Goal: Task Accomplishment & Management: Use online tool/utility

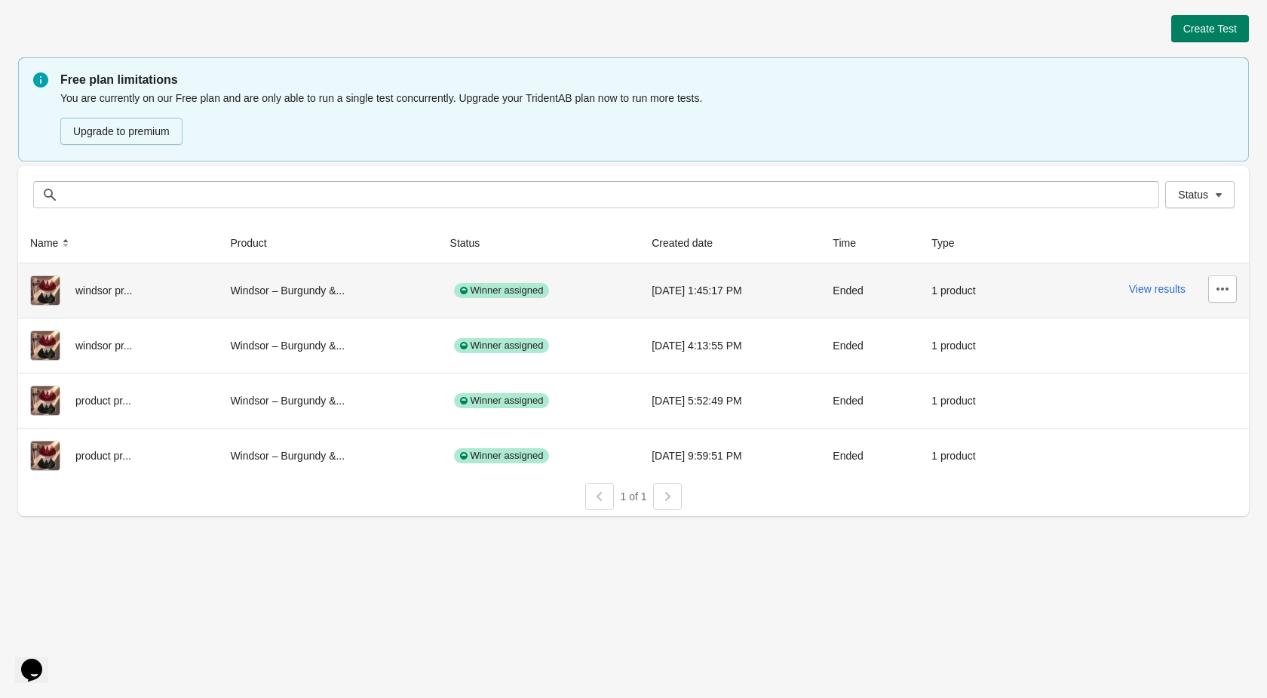
click at [865, 297] on div "Ended" at bounding box center [870, 290] width 75 height 30
click at [1146, 290] on button "View results" at bounding box center [1157, 289] width 57 height 12
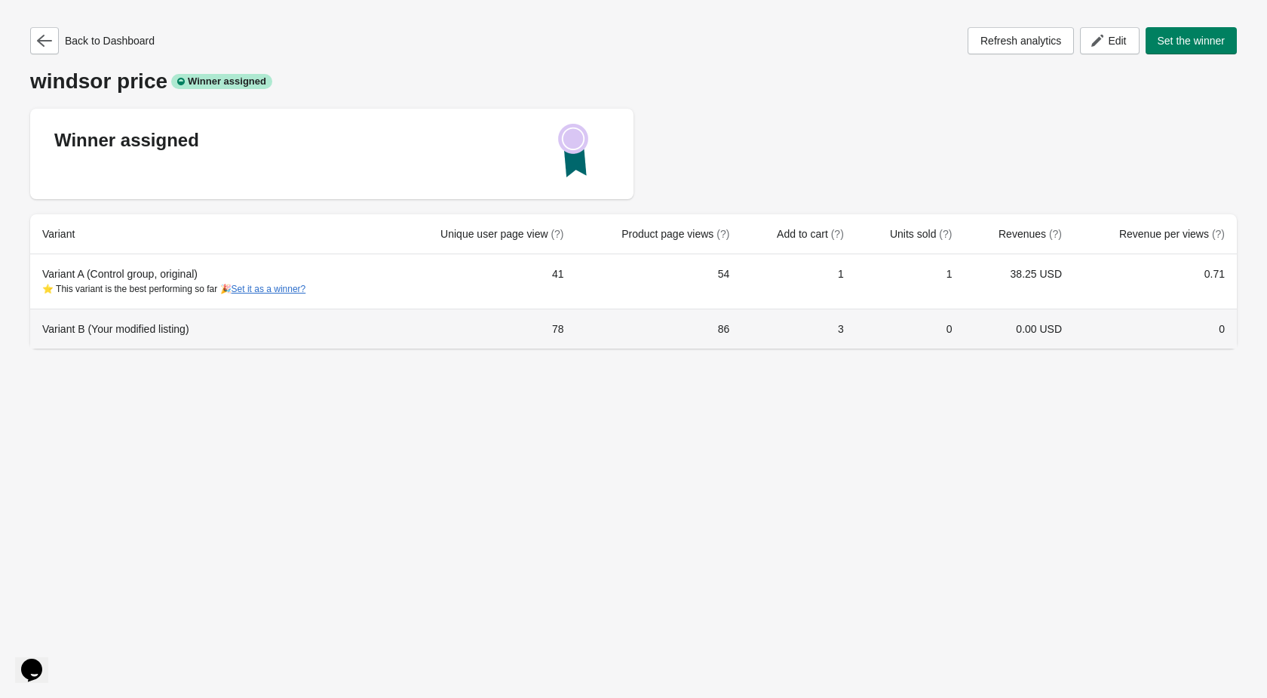
click at [91, 324] on div "Variant B (Your modified listing)" at bounding box center [210, 328] width 336 height 15
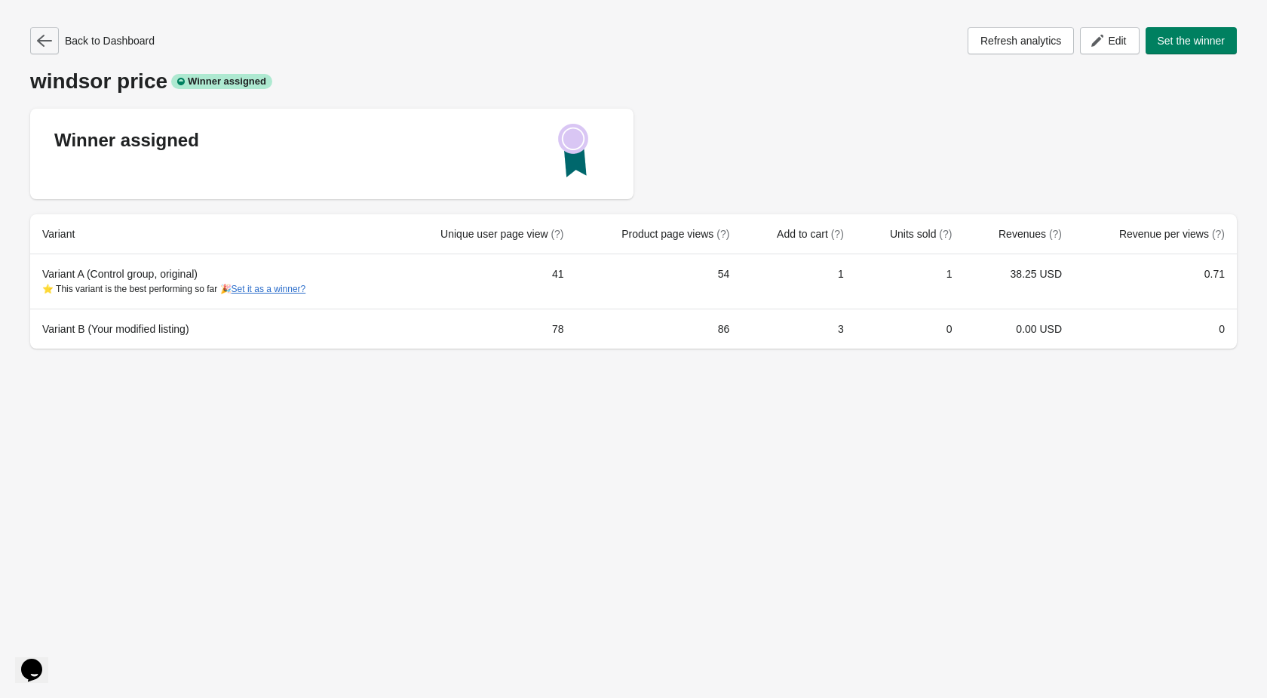
click at [44, 45] on icon "button" at bounding box center [44, 40] width 15 height 15
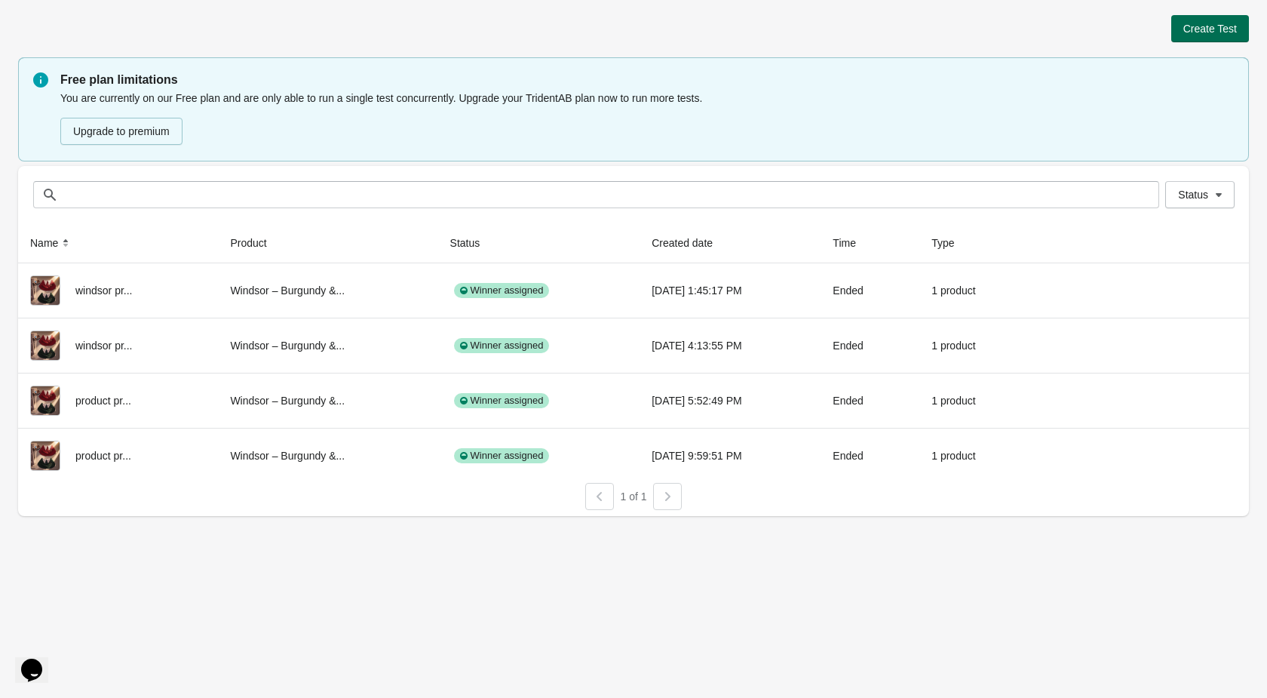
click at [1214, 26] on span "Create Test" at bounding box center [1210, 29] width 54 height 12
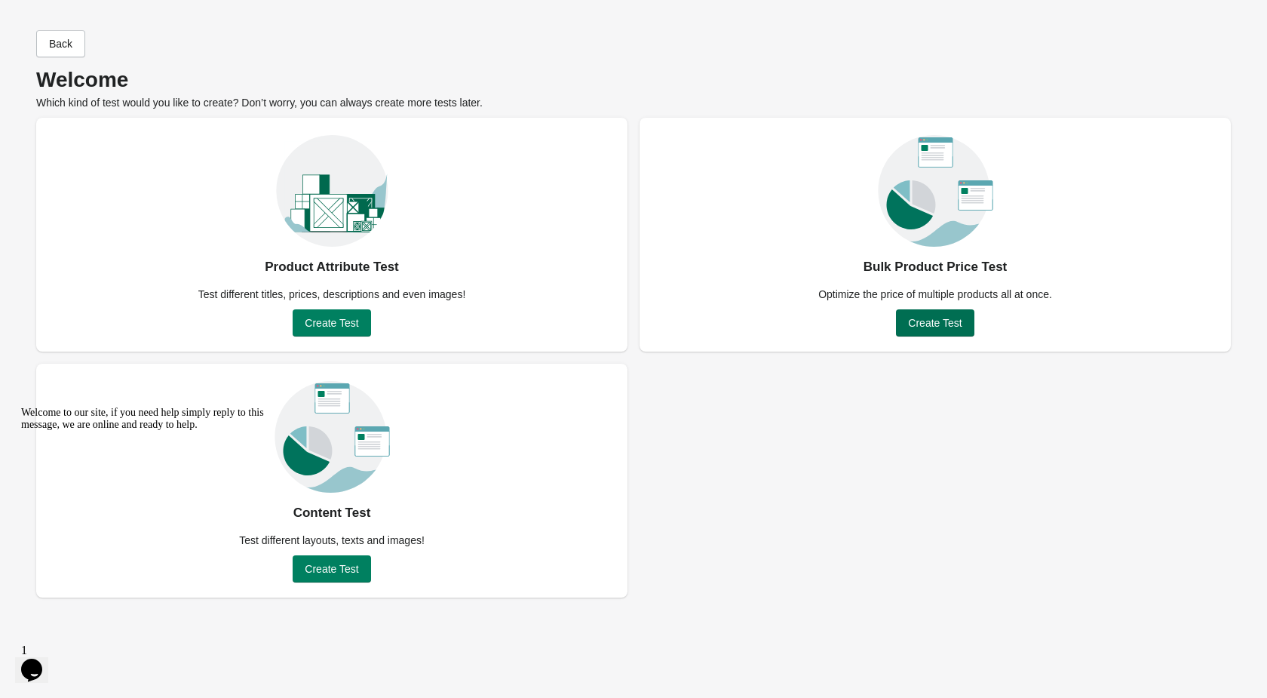
click at [929, 330] on button "Create Test" at bounding box center [935, 322] width 78 height 27
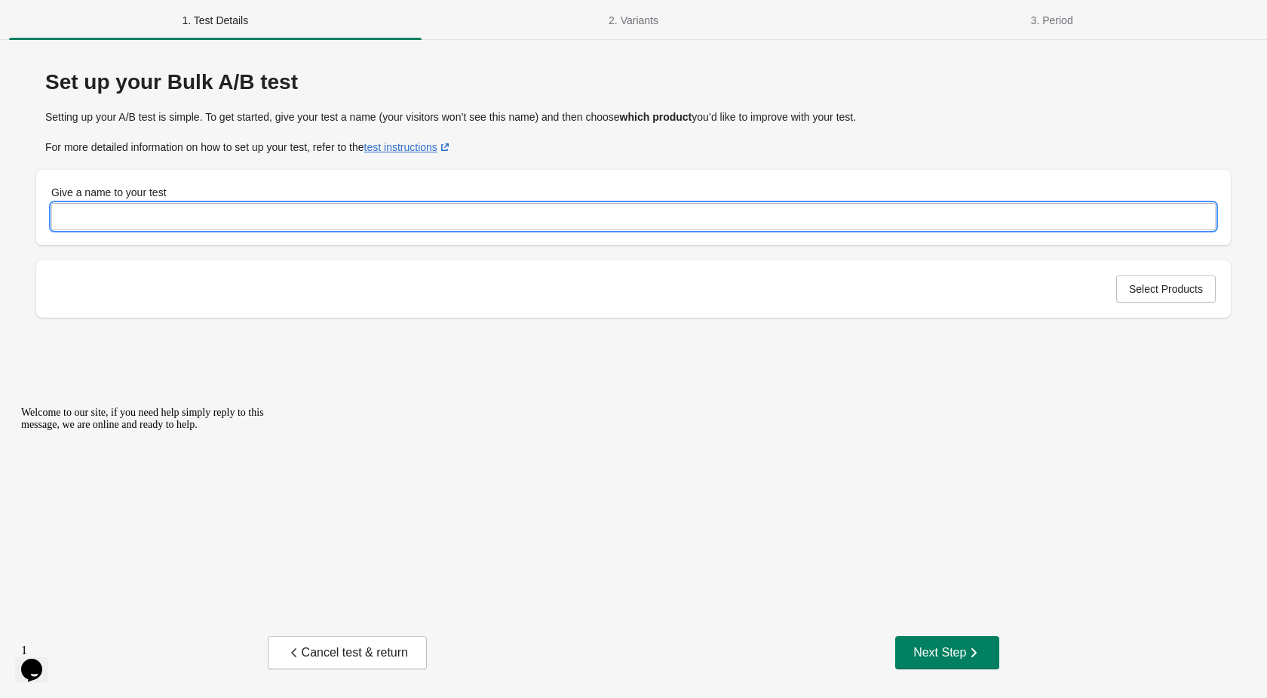
click at [879, 216] on input "Give a name to your test" at bounding box center [633, 216] width 1164 height 27
click at [1192, 302] on div "Select Products" at bounding box center [633, 288] width 1195 height 57
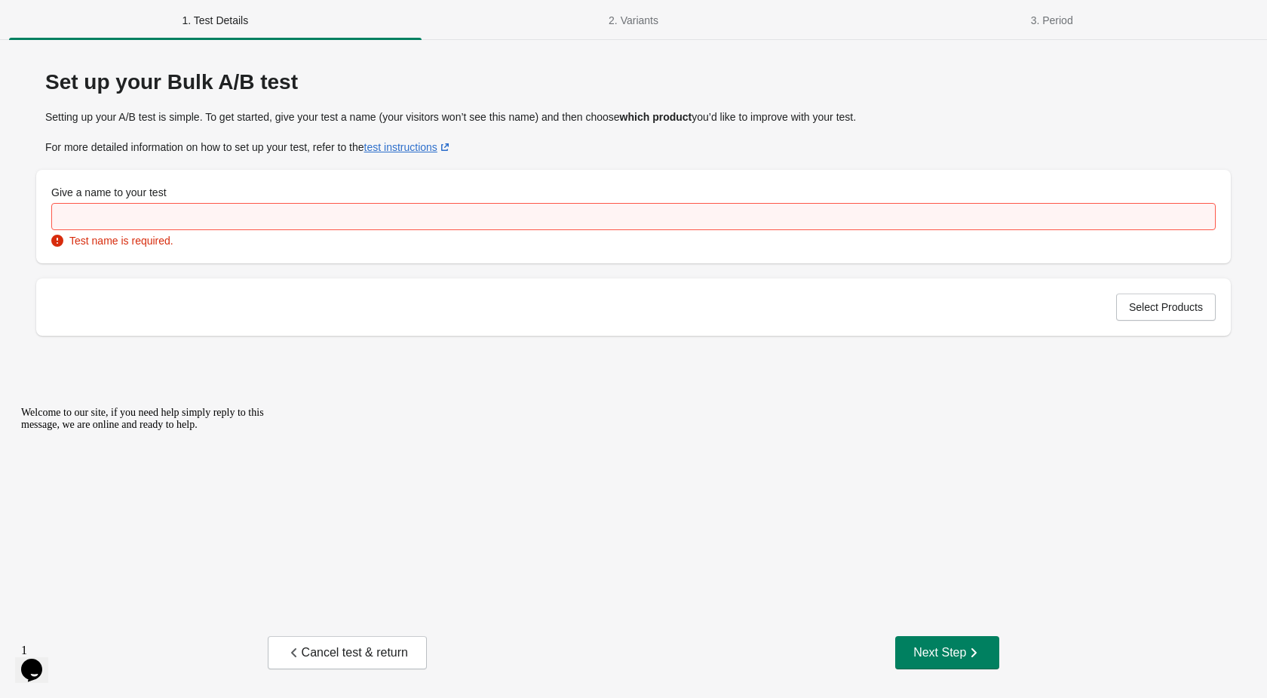
click at [1192, 302] on span "Select Products" at bounding box center [1166, 307] width 74 height 12
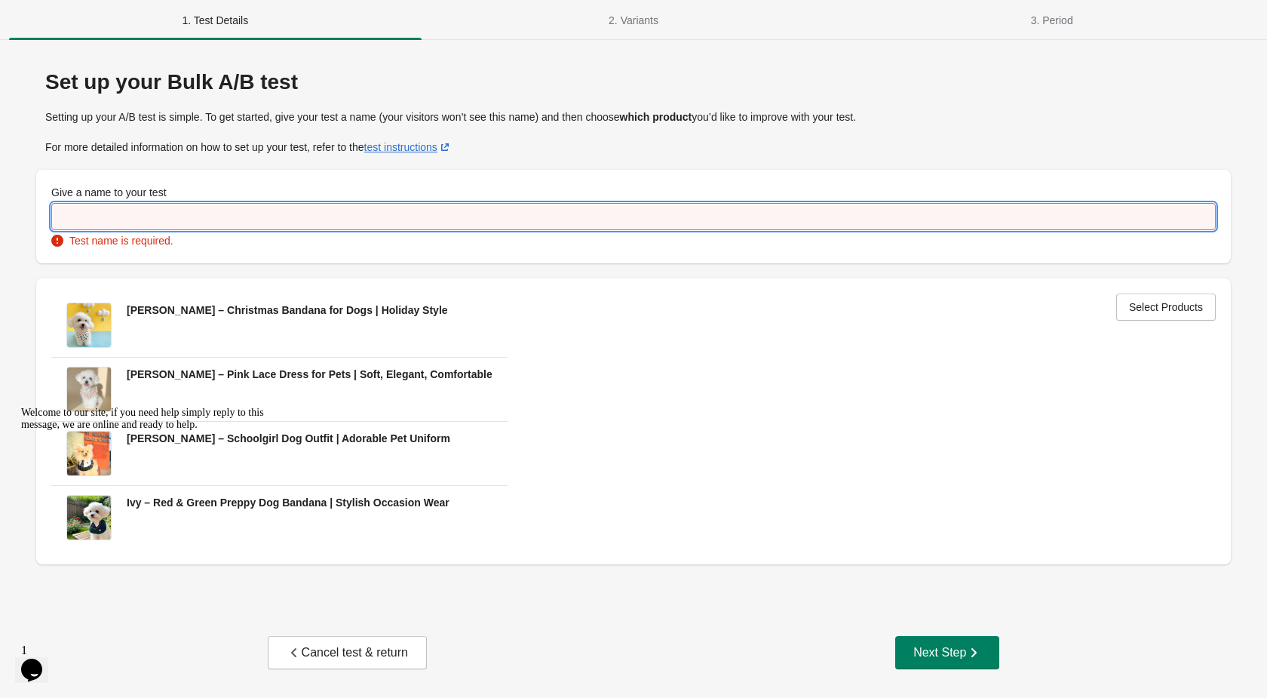
click at [572, 204] on input "Give a name to your test" at bounding box center [633, 216] width 1164 height 27
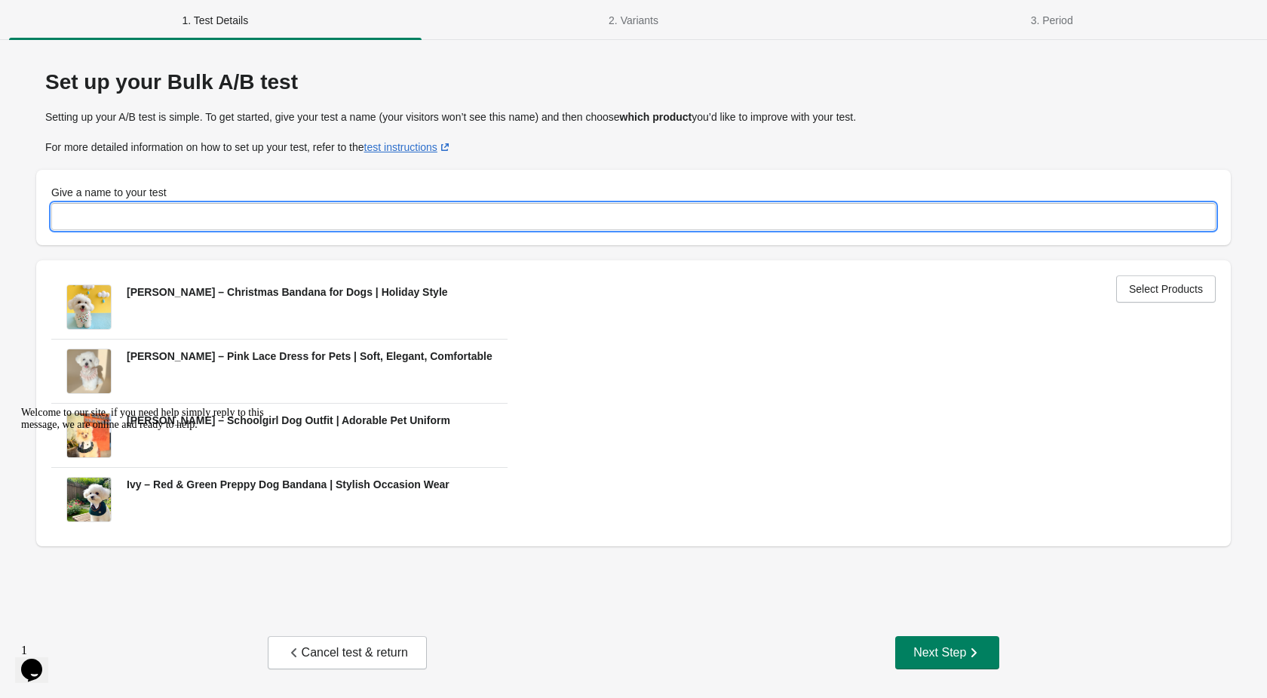
type input "*"
type input "****"
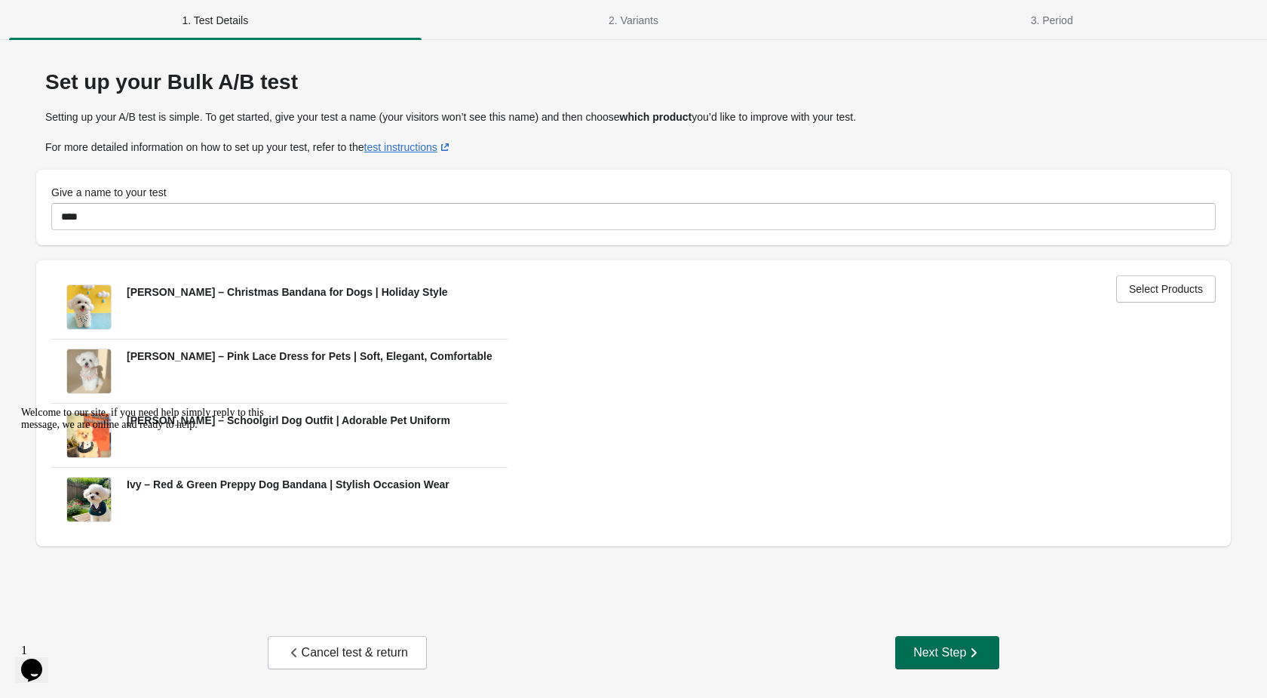
click at [959, 638] on button "Next Step" at bounding box center [947, 652] width 104 height 33
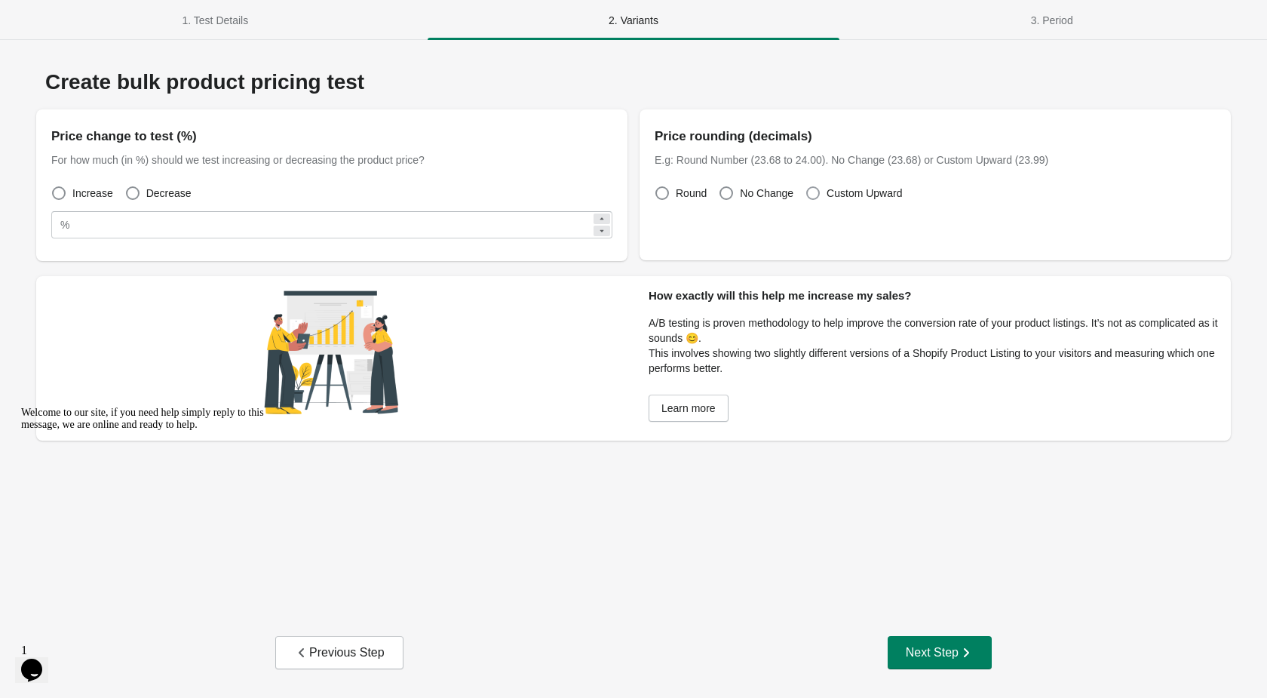
click at [813, 197] on span at bounding box center [813, 193] width 14 height 14
click at [354, 673] on div "Create bulk product pricing test Price change to test (%) For how much (in %) s…" at bounding box center [633, 373] width 1231 height 637
click at [354, 661] on button "Previous Step" at bounding box center [339, 652] width 128 height 33
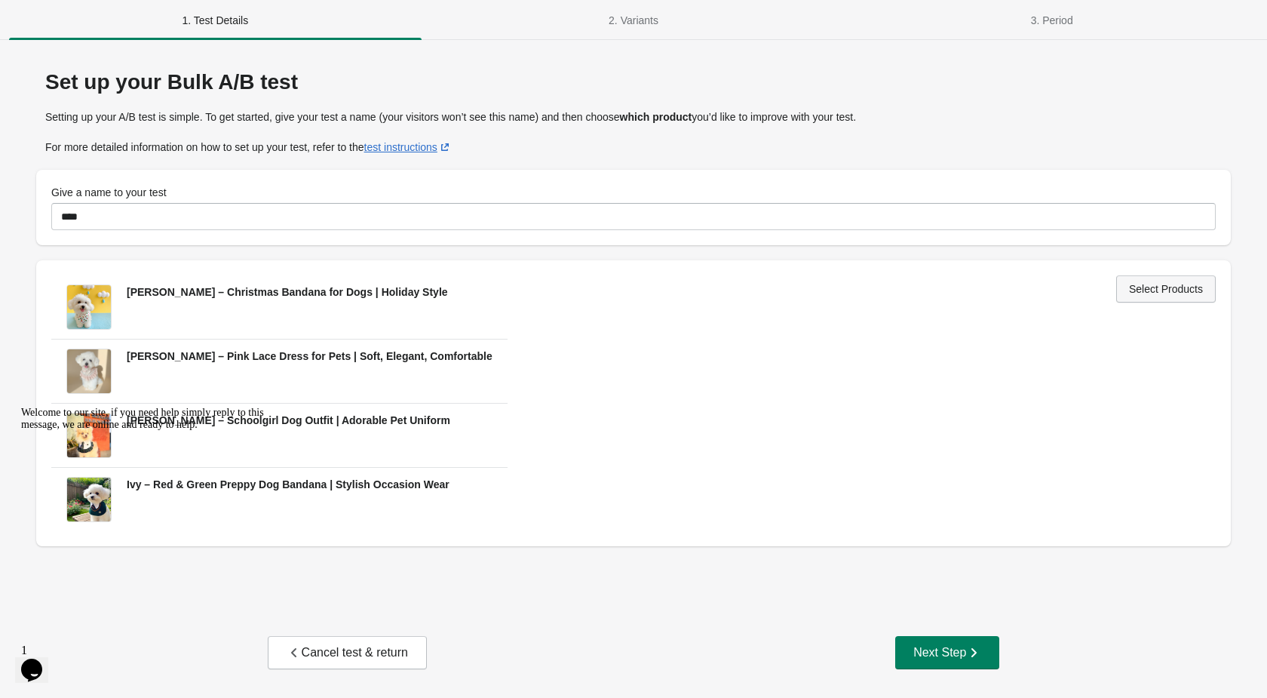
click at [1172, 297] on button "Select Products" at bounding box center [1166, 288] width 100 height 27
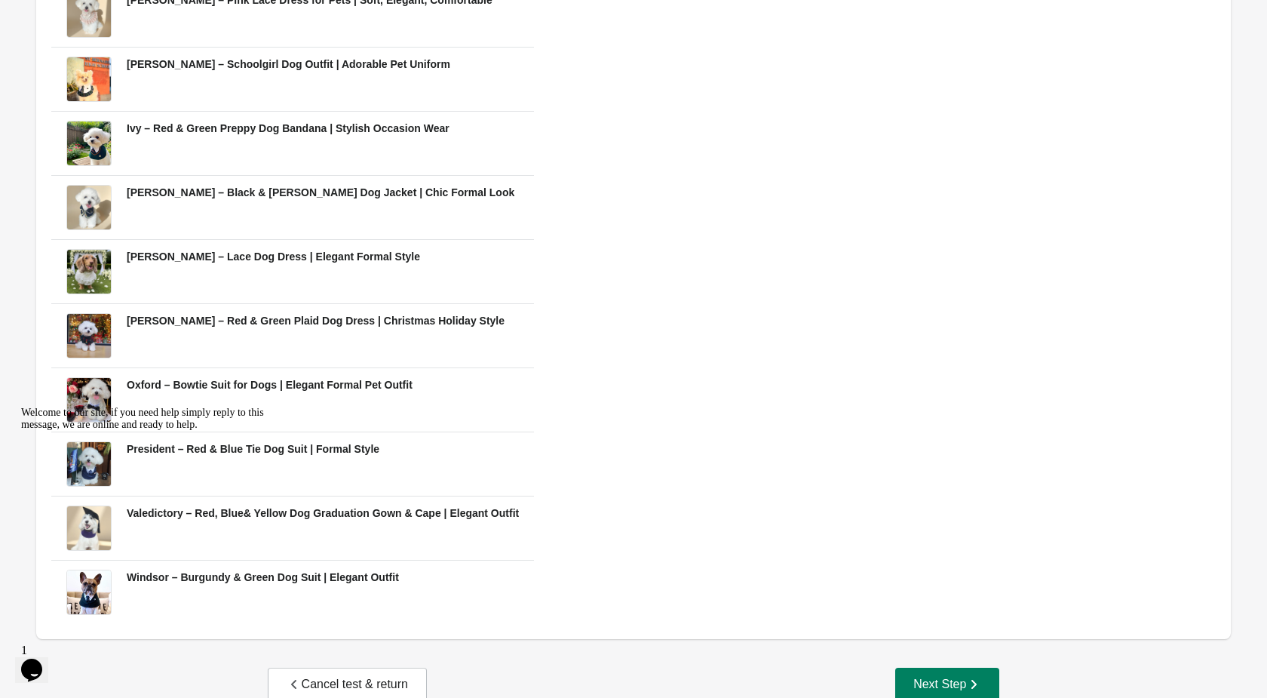
scroll to position [385, 0]
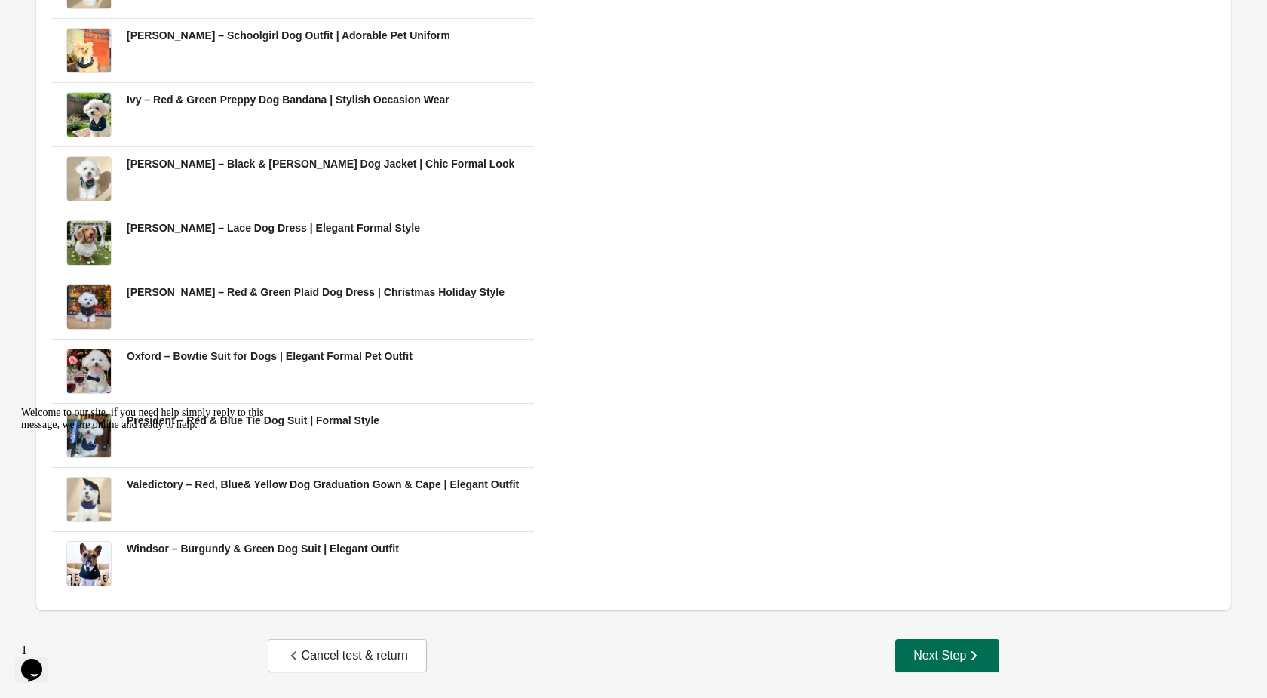
click at [945, 658] on div "Next Step" at bounding box center [947, 655] width 68 height 15
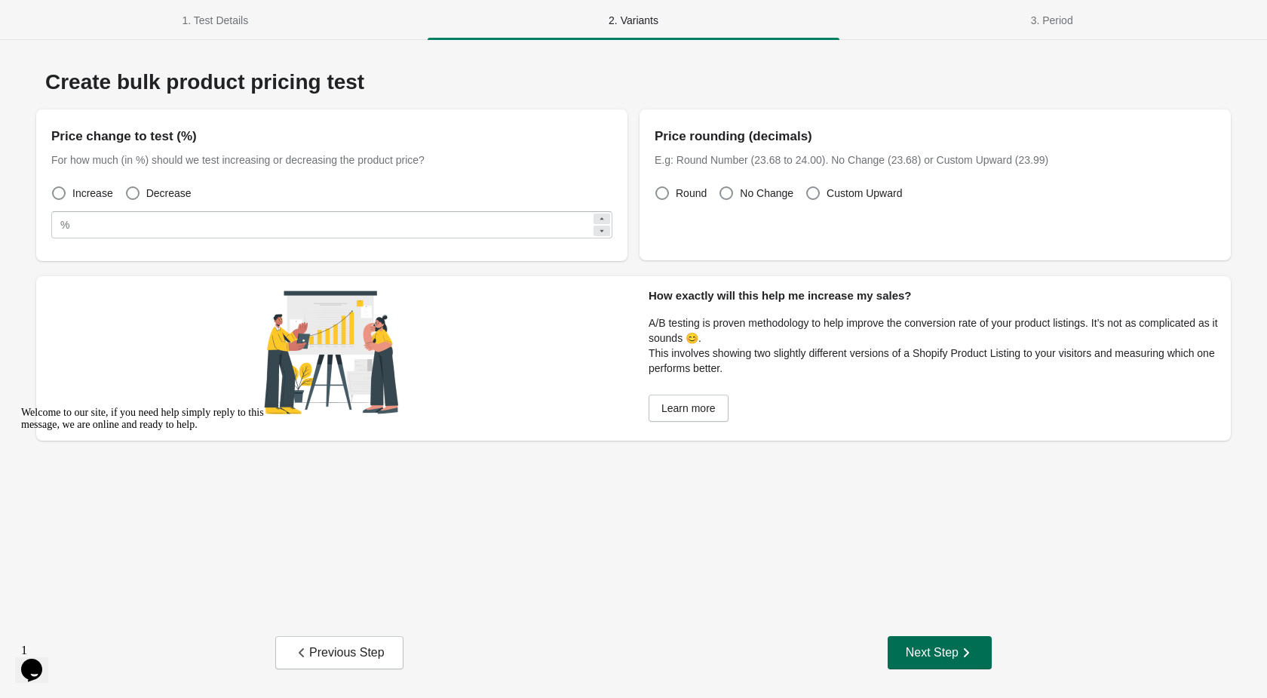
scroll to position [0, 0]
click at [136, 195] on span at bounding box center [133, 193] width 14 height 14
click at [943, 662] on button "Next Step" at bounding box center [940, 652] width 104 height 33
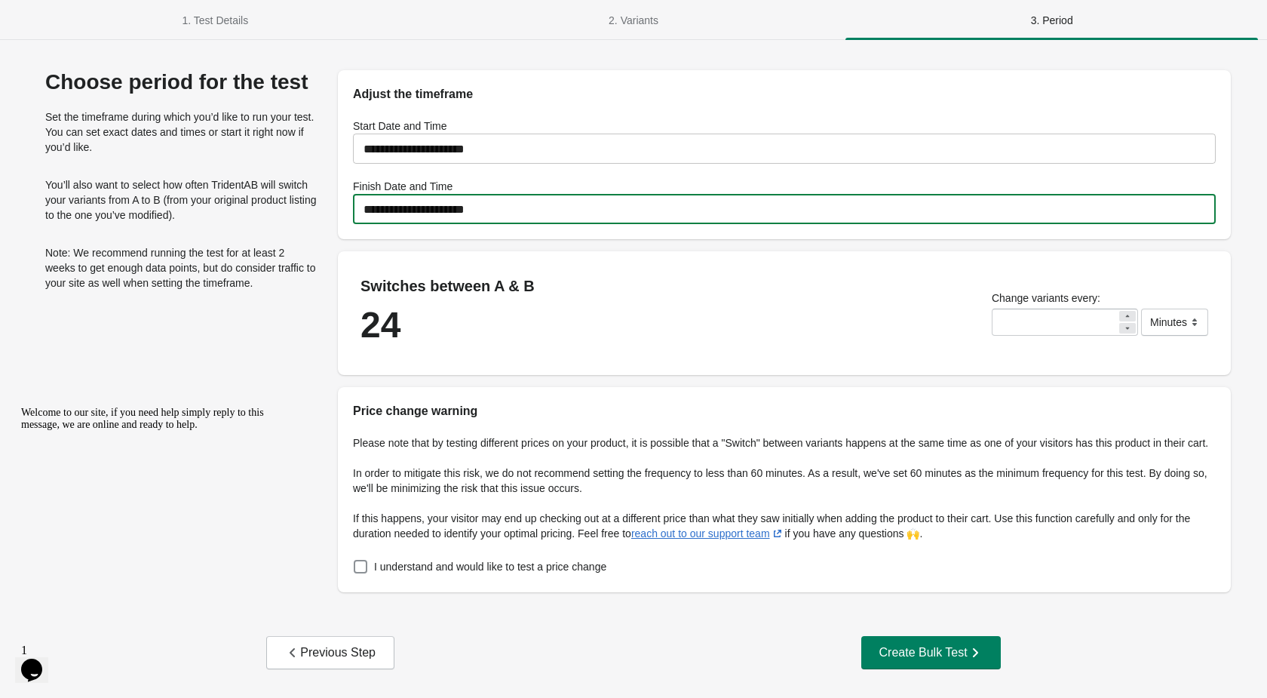
click at [530, 225] on input "**********" at bounding box center [784, 209] width 863 height 42
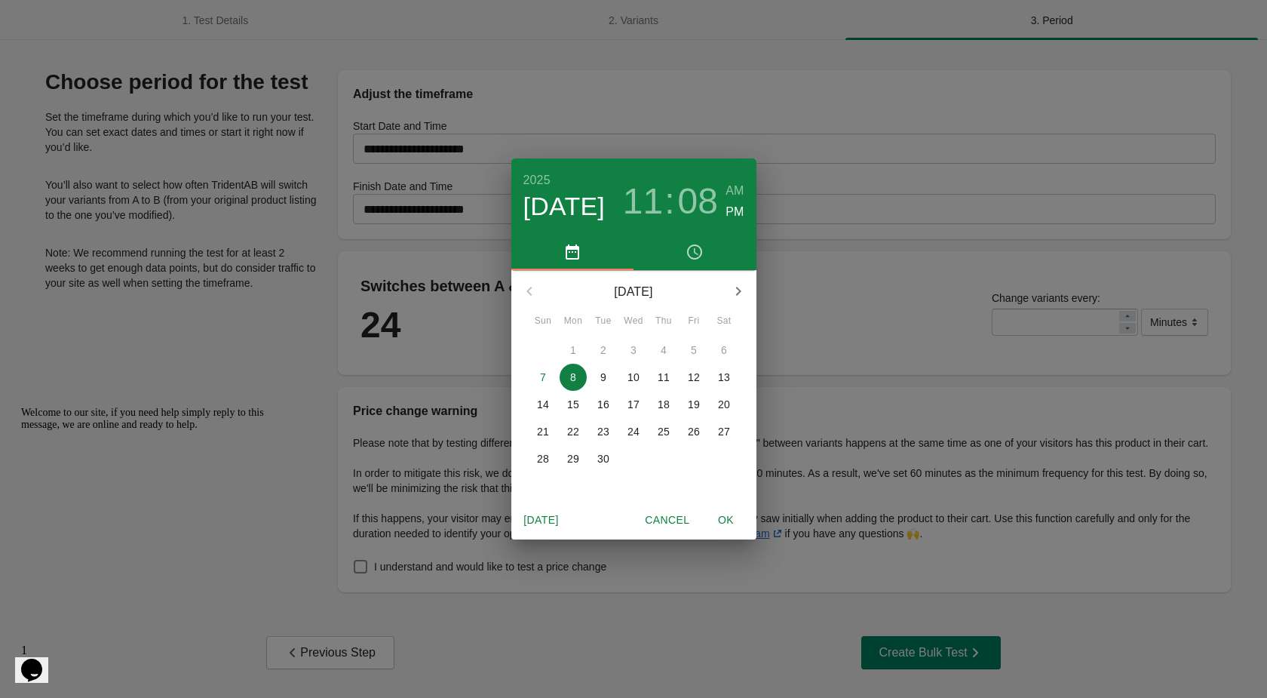
click at [537, 395] on button "14" at bounding box center [542, 404] width 27 height 27
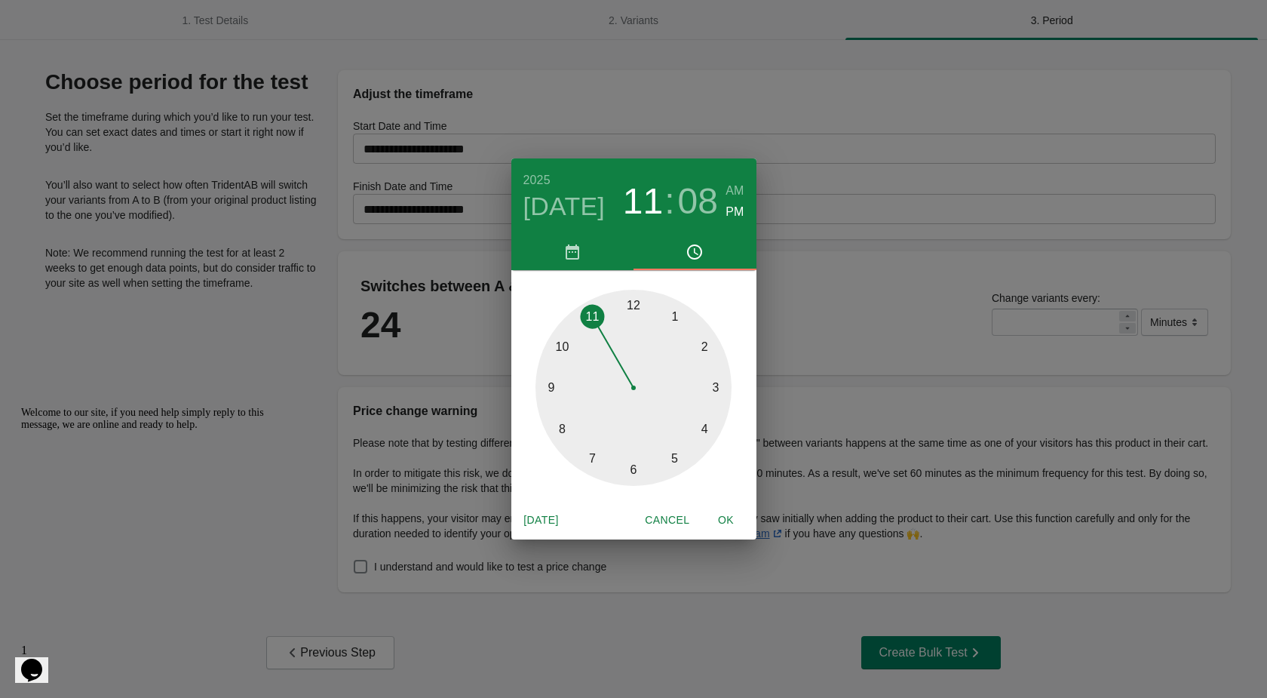
click at [726, 510] on button "OK" at bounding box center [726, 520] width 48 height 28
type input "**********"
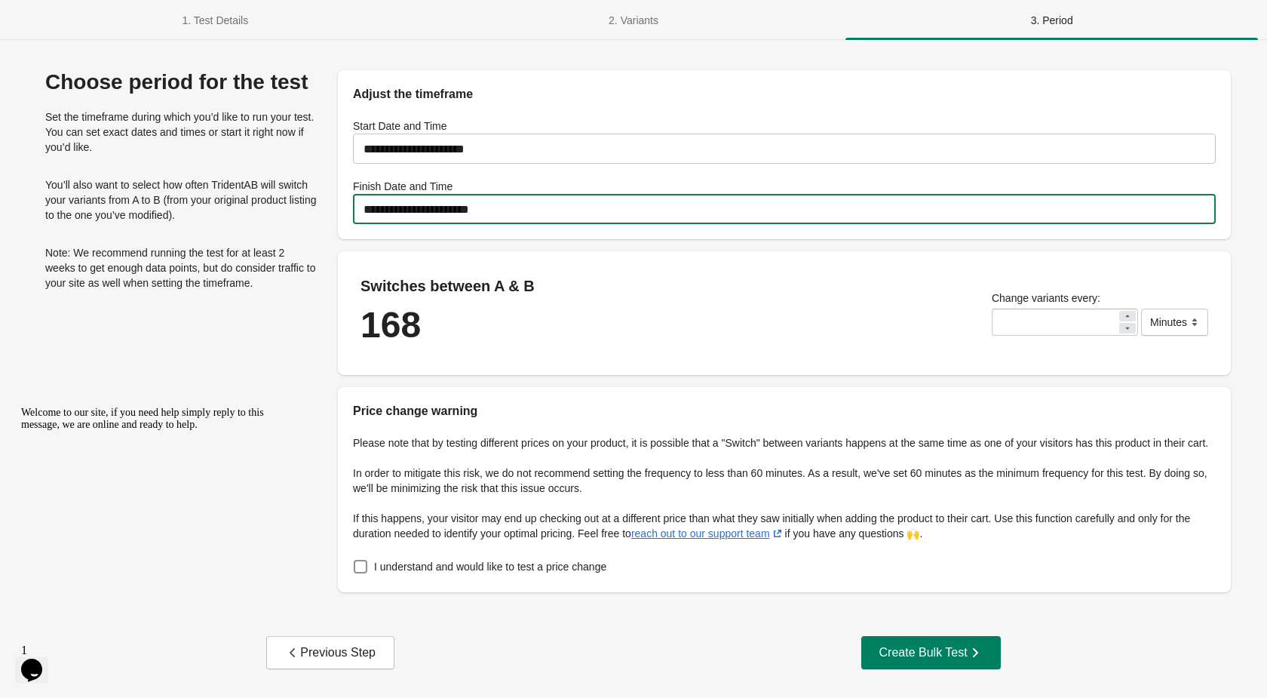
click at [437, 203] on input "**********" at bounding box center [784, 209] width 863 height 42
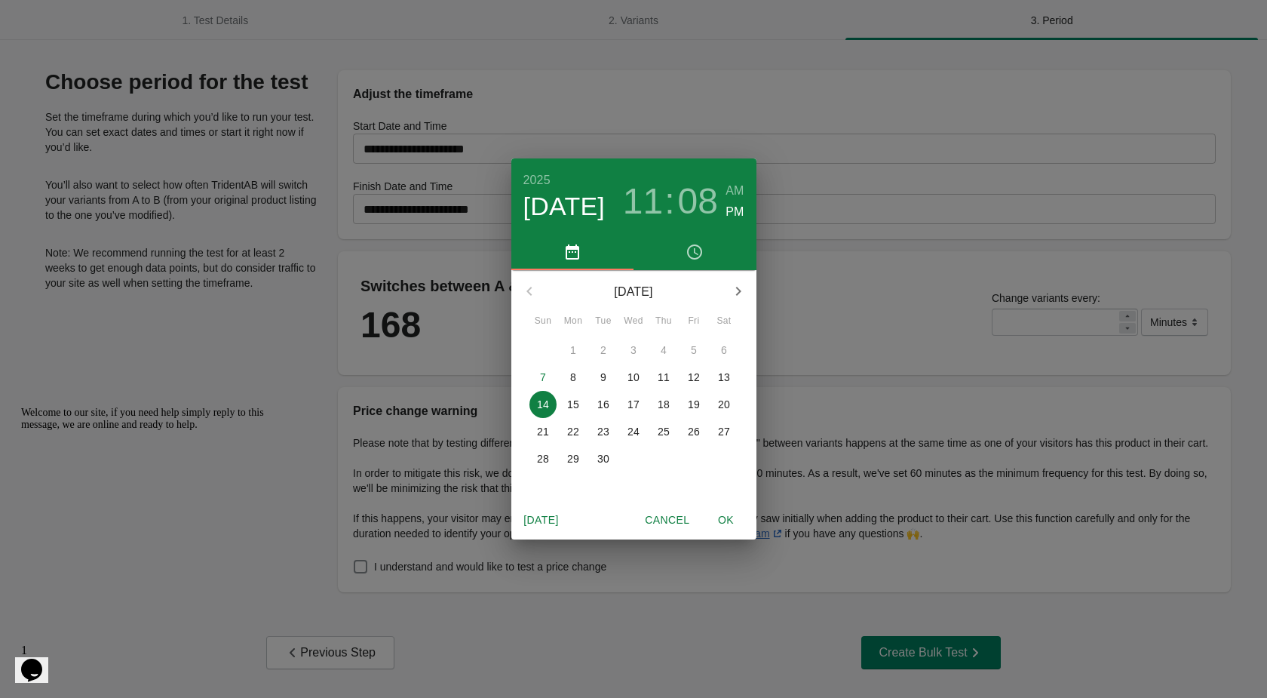
click at [721, 517] on span "OK" at bounding box center [726, 520] width 36 height 19
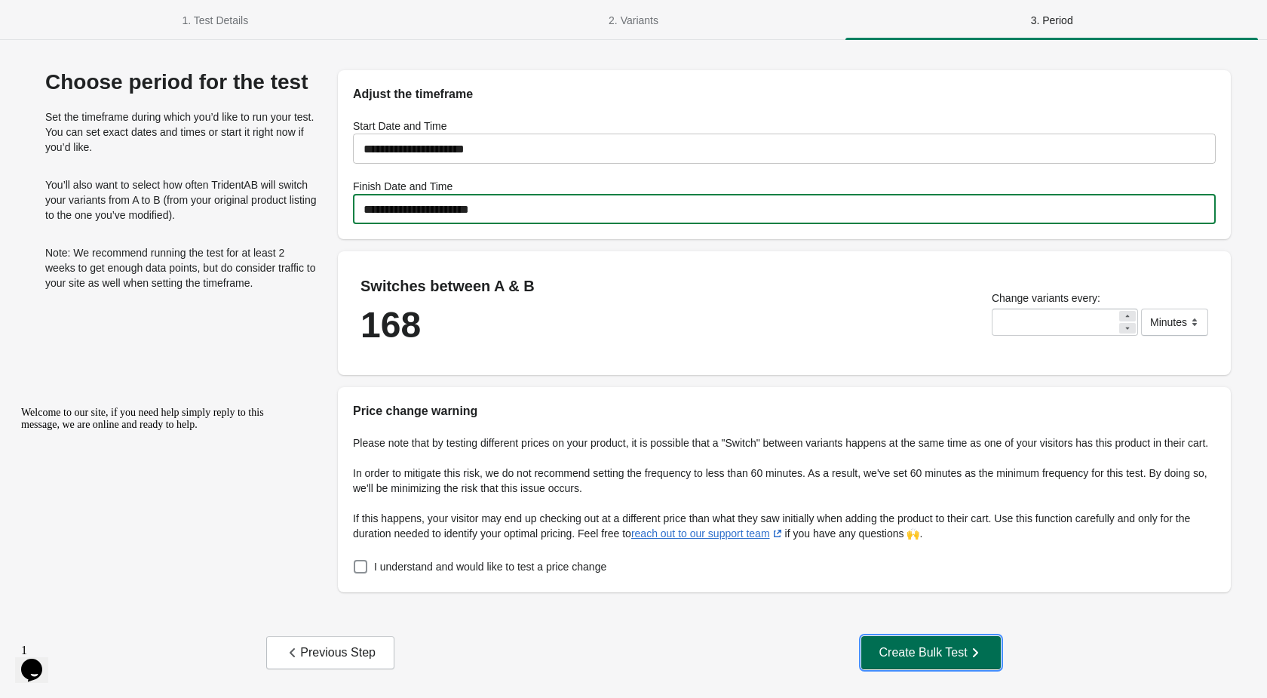
click at [896, 643] on button "Create Bulk Test" at bounding box center [931, 652] width 140 height 33
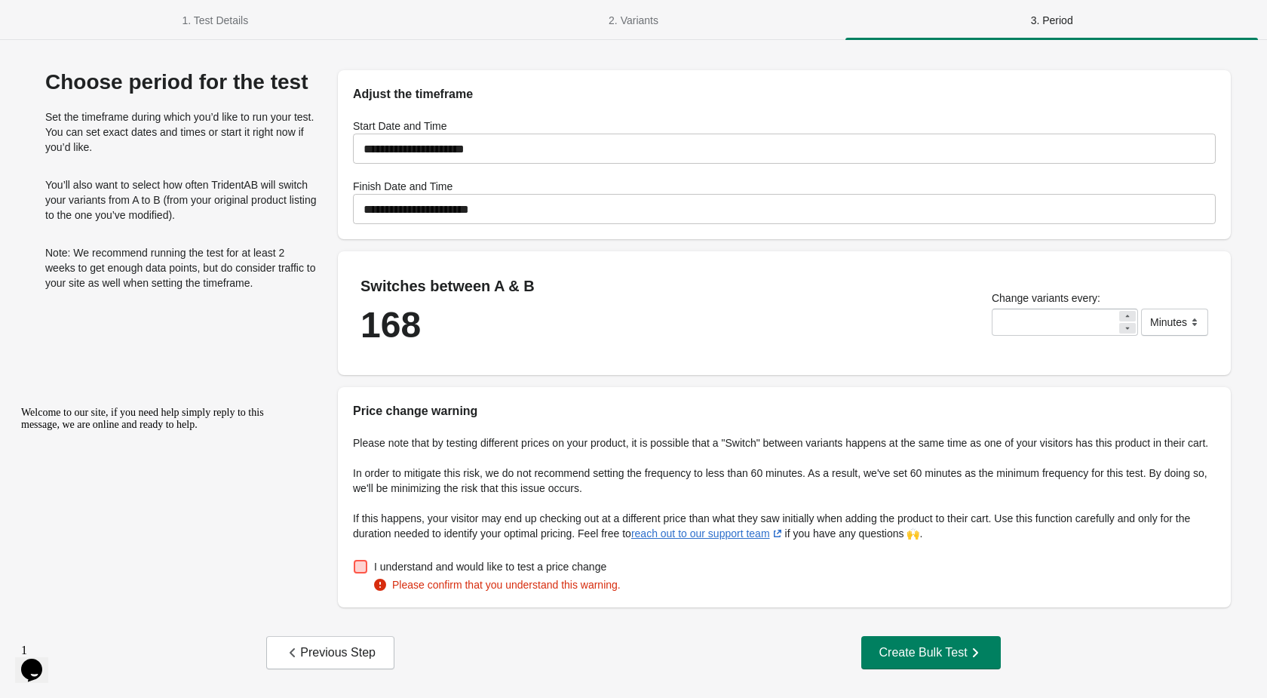
click at [354, 573] on span at bounding box center [361, 567] width 14 height 14
click at [915, 642] on button "Create Bulk Test" at bounding box center [931, 652] width 140 height 33
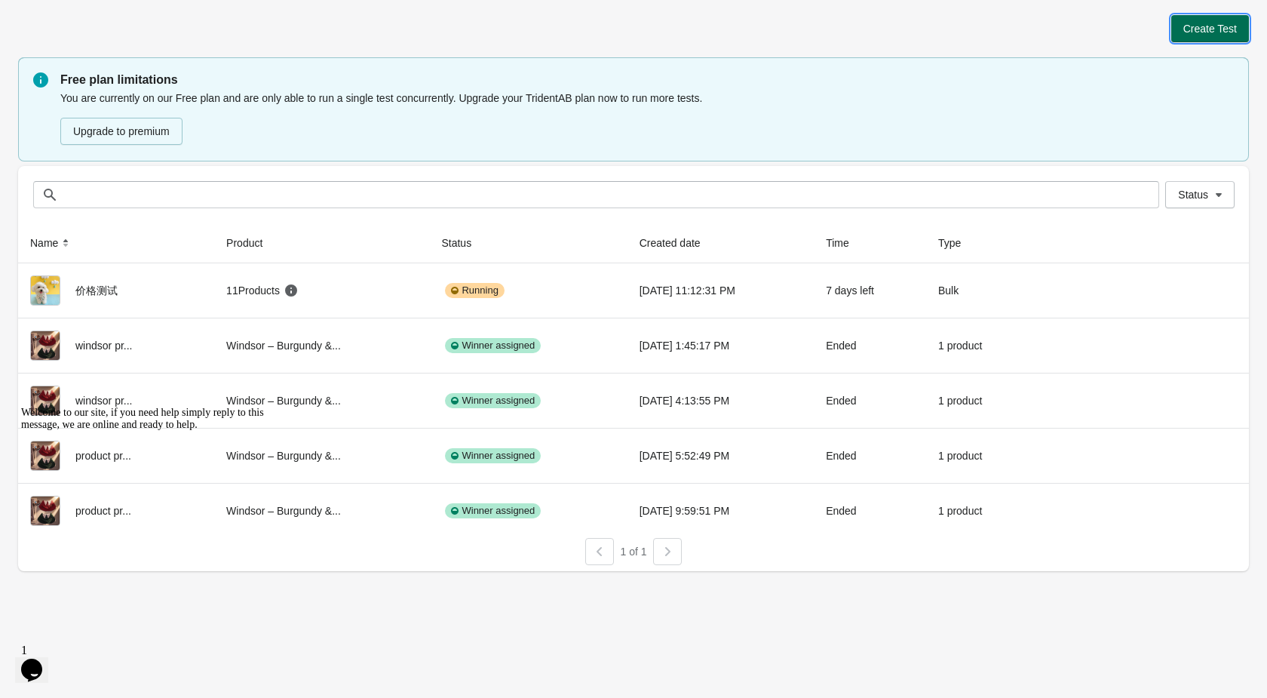
click at [1194, 17] on button "Create Test" at bounding box center [1210, 28] width 78 height 27
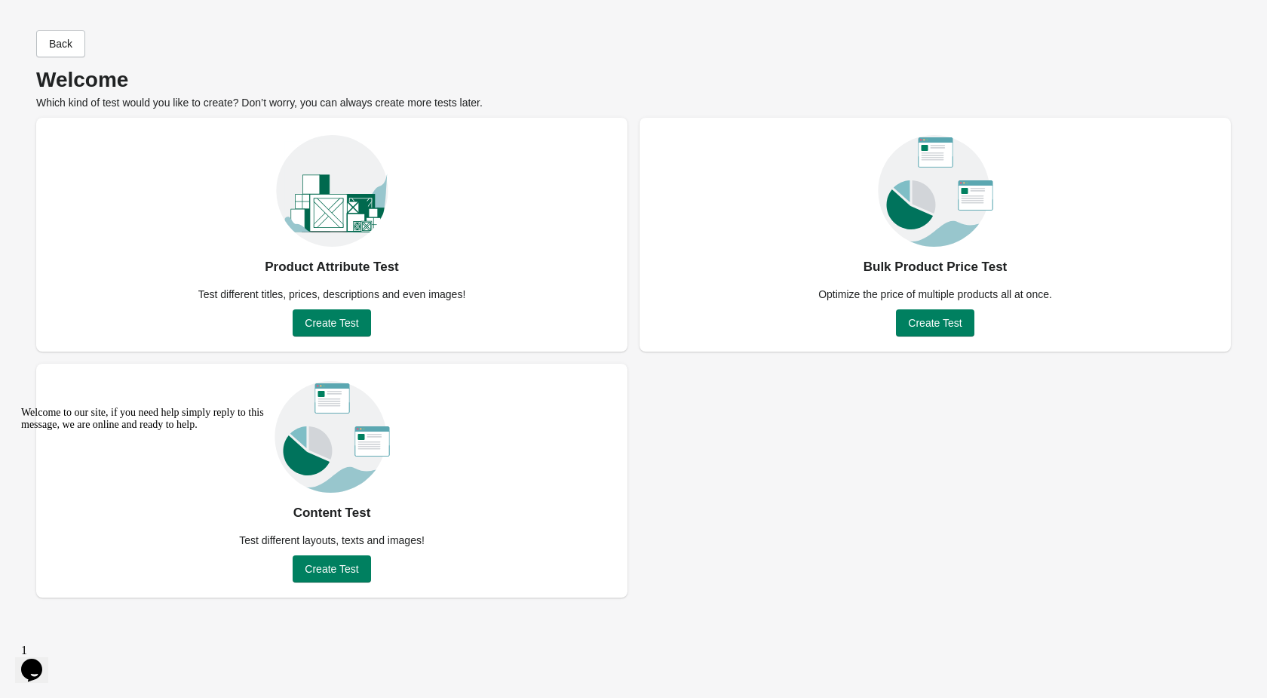
drag, startPoint x: 34, startPoint y: 512, endPoint x: 161, endPoint y: 922, distance: 428.7
click at [21, 407] on icon "Chat attention grabber" at bounding box center [21, 407] width 0 height 0
click at [330, 577] on button "Create Test" at bounding box center [332, 568] width 78 height 27
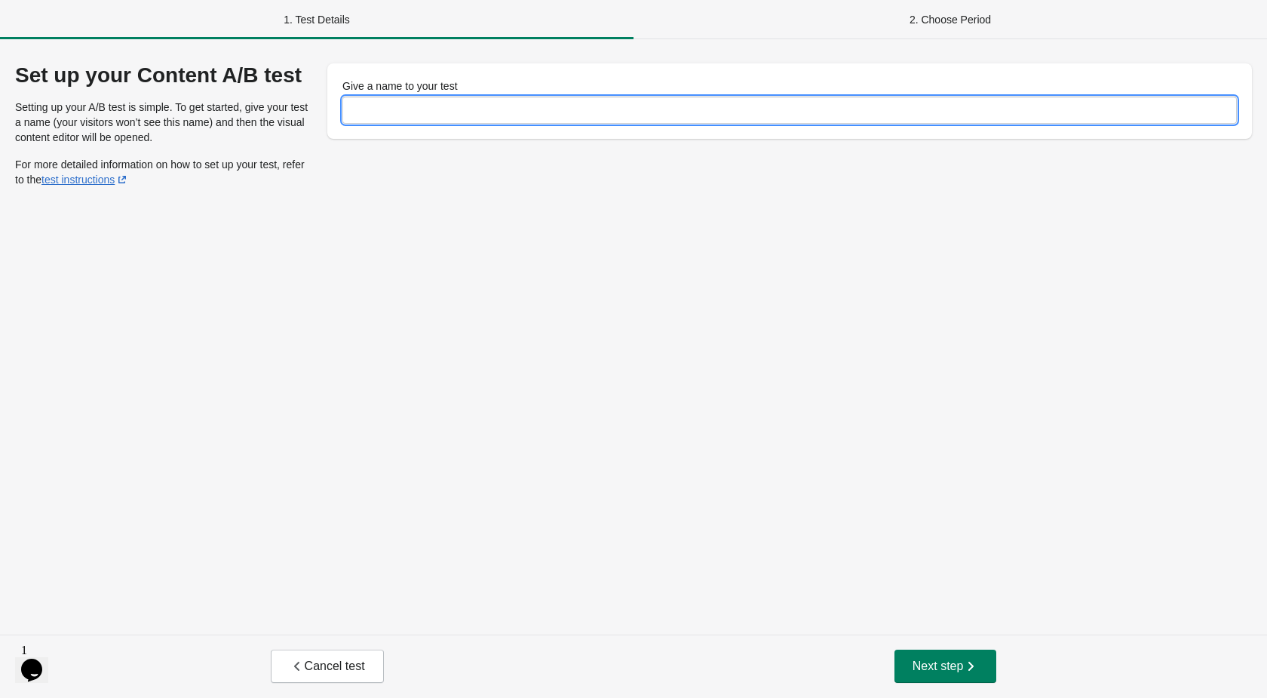
click at [382, 97] on input "Give a name to your test" at bounding box center [789, 110] width 894 height 27
type input "***"
click at [712, 398] on div "Set up your Content A/B test Setting up your A/B test is simple. To get started…" at bounding box center [633, 336] width 1267 height 595
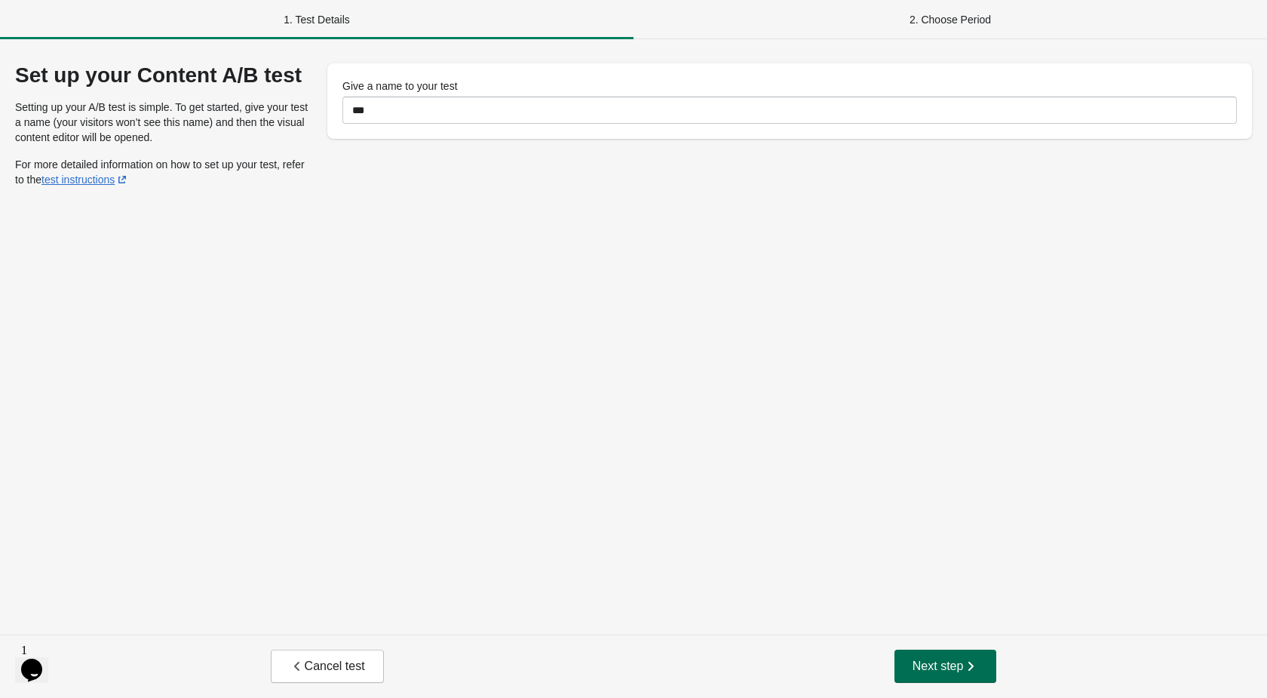
click at [986, 682] on button "Next step" at bounding box center [945, 665] width 103 height 33
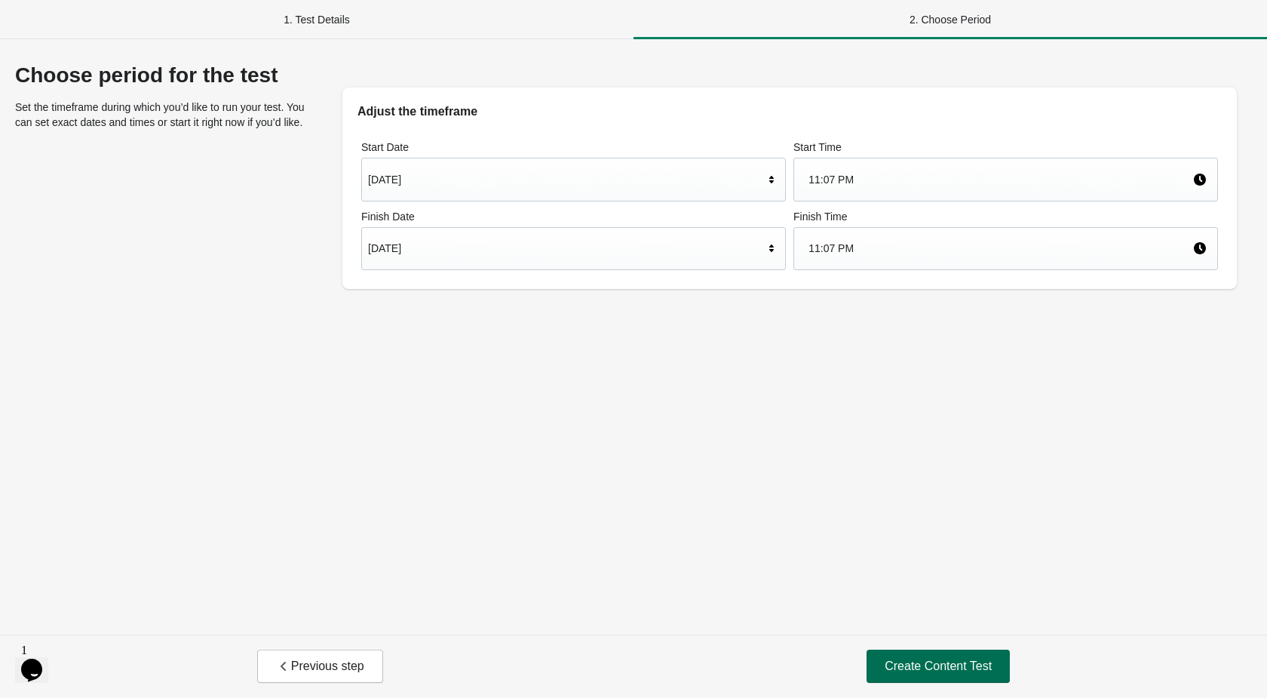
click at [957, 665] on span "Create Content Test" at bounding box center [938, 665] width 107 height 15
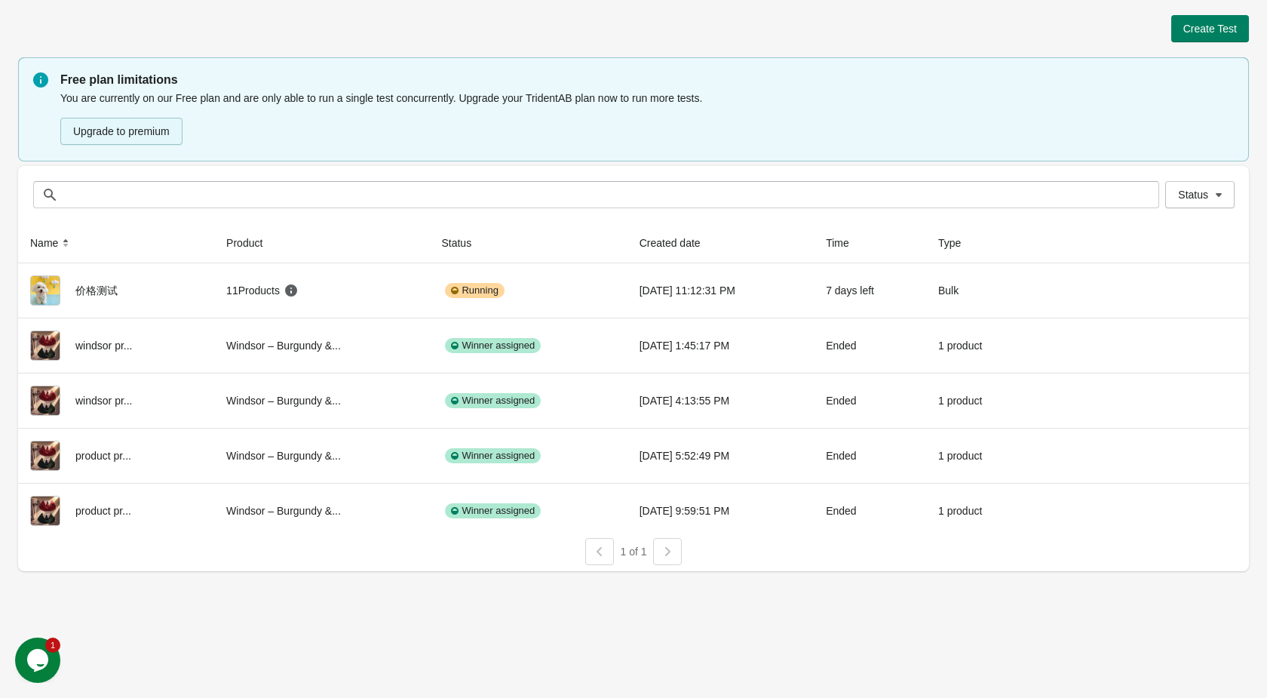
click at [150, 140] on button "Upgrade to premium" at bounding box center [121, 131] width 122 height 27
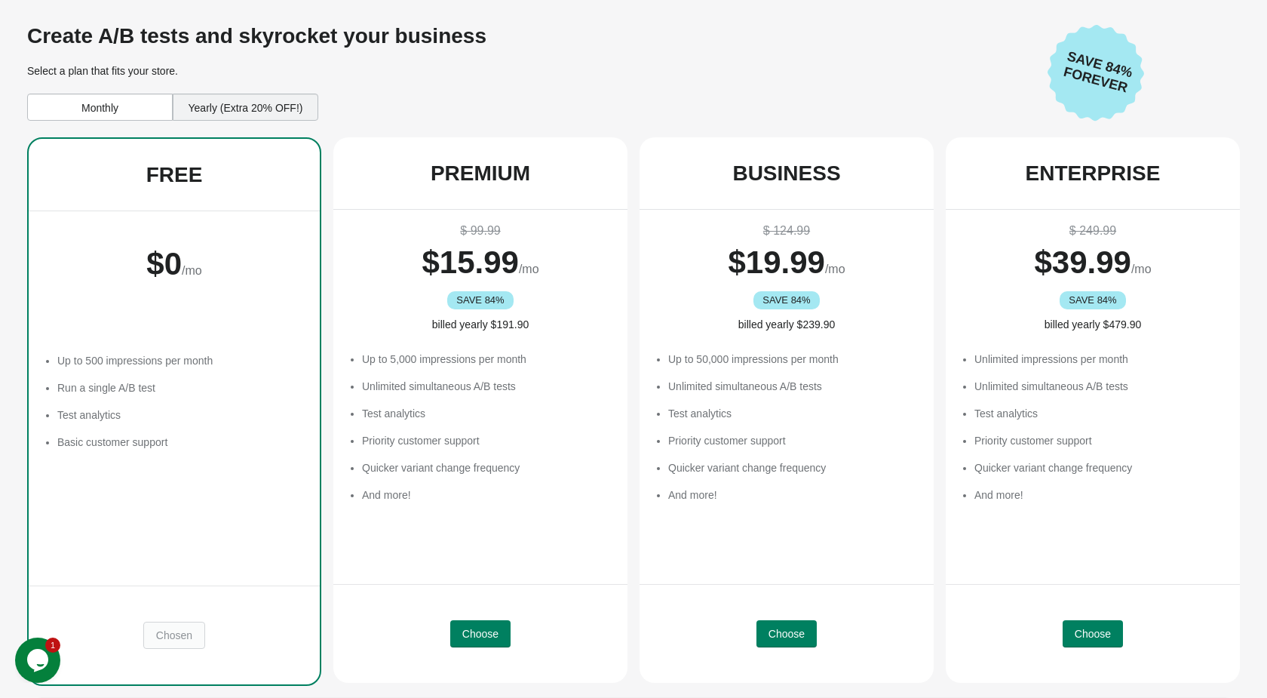
scroll to position [64, 0]
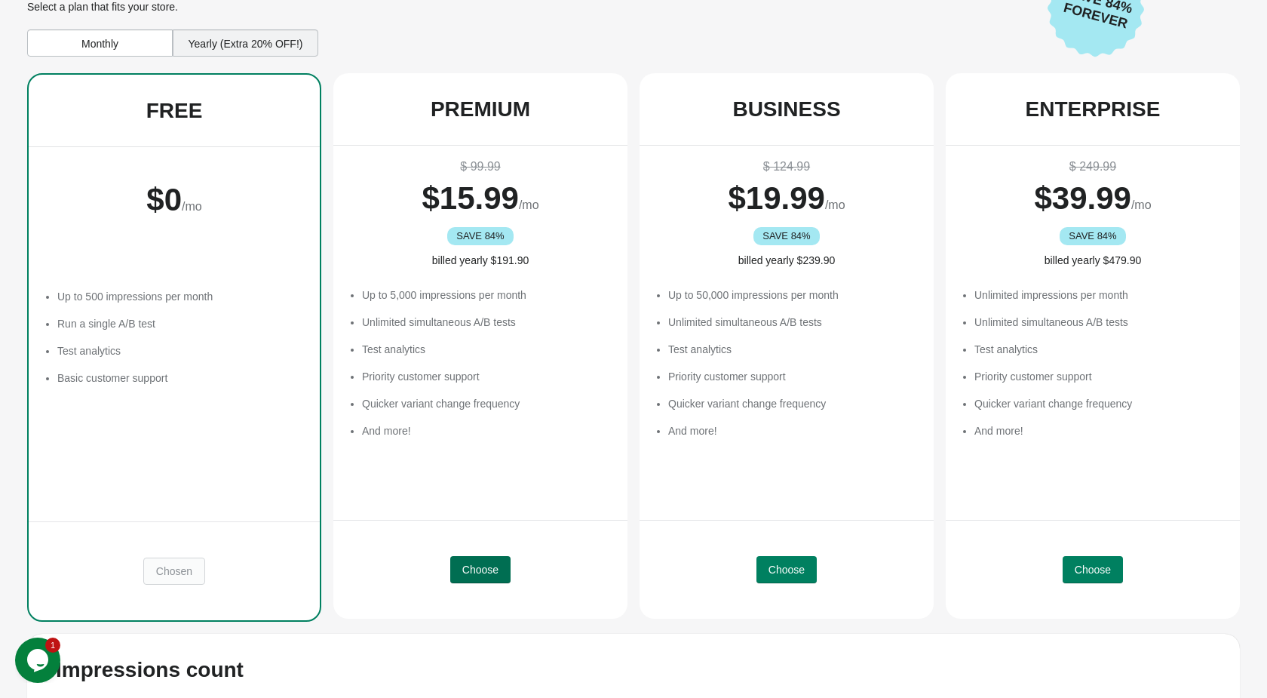
click at [471, 566] on span "Choose" at bounding box center [480, 569] width 36 height 12
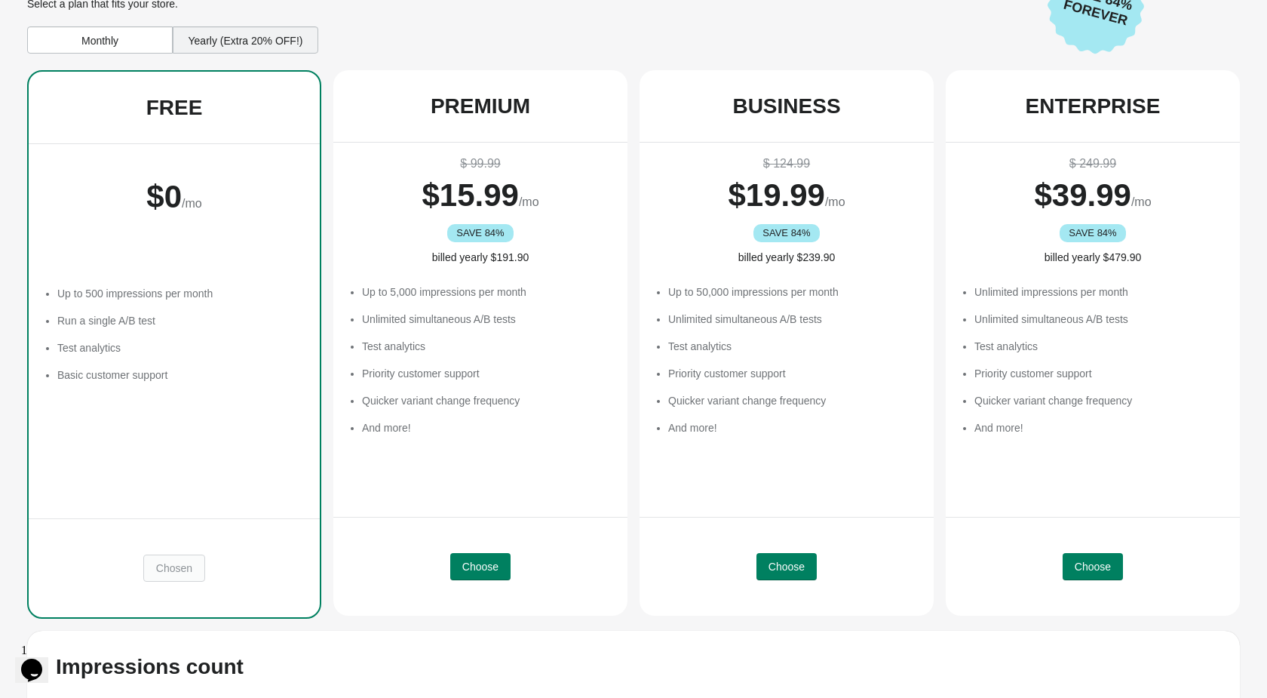
click at [130, 44] on div "Monthly" at bounding box center [100, 39] width 146 height 27
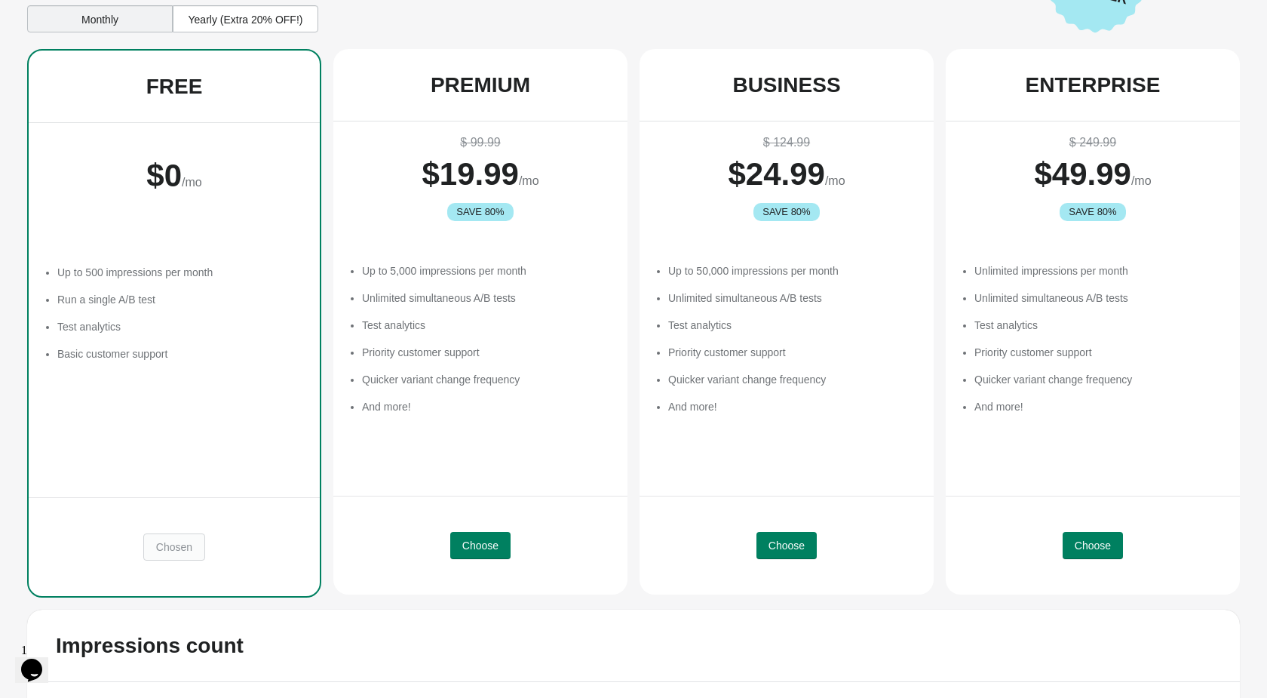
scroll to position [106, 0]
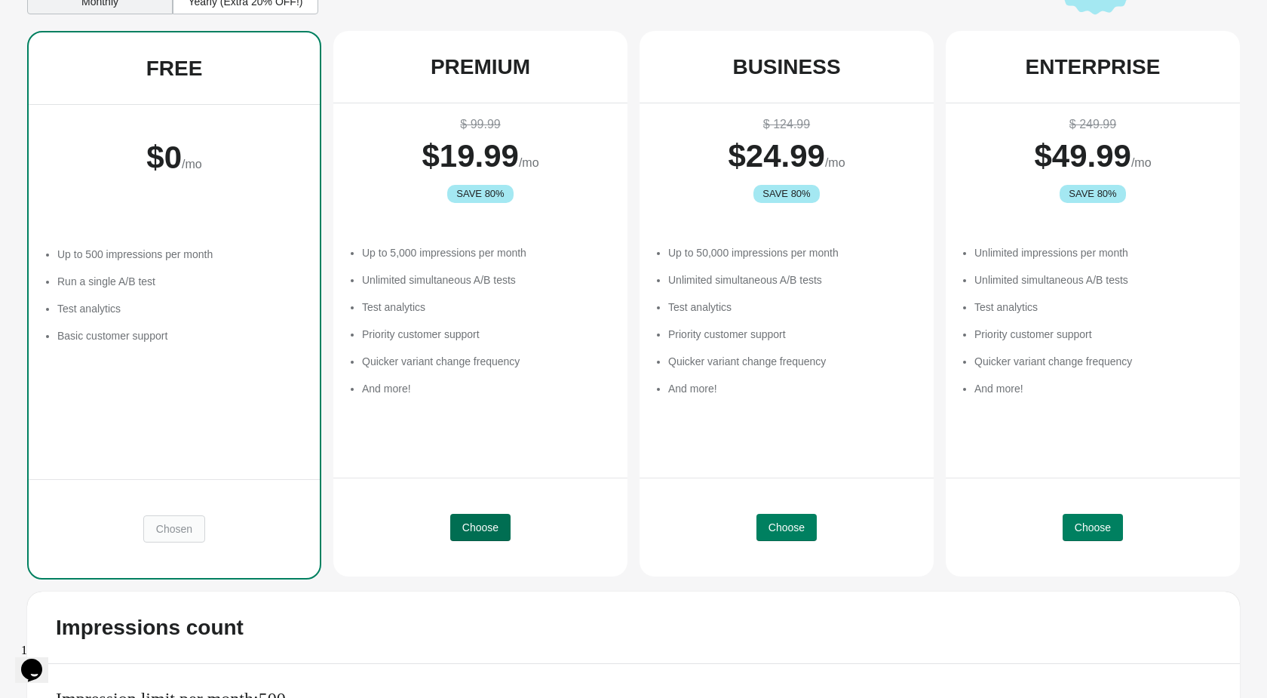
click at [492, 523] on span "Choose" at bounding box center [480, 527] width 36 height 12
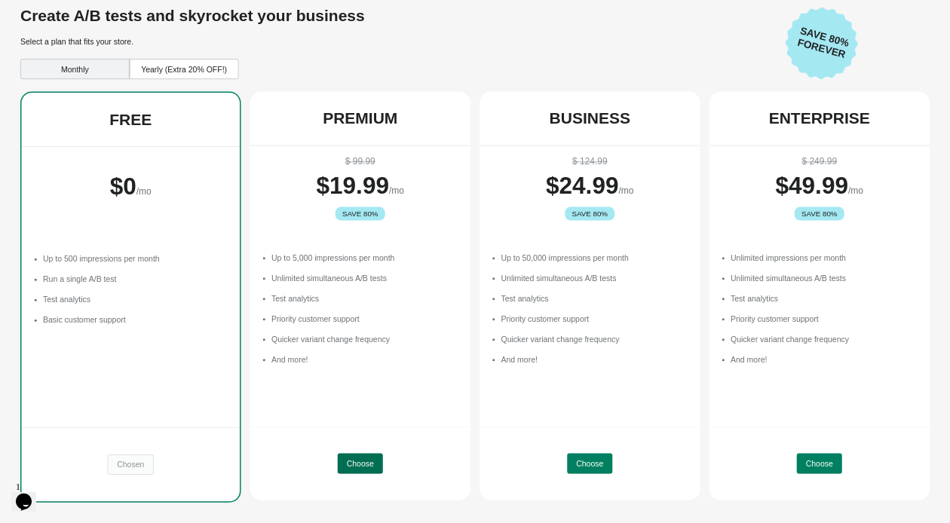
scroll to position [14, 0]
